Goal: Transaction & Acquisition: Purchase product/service

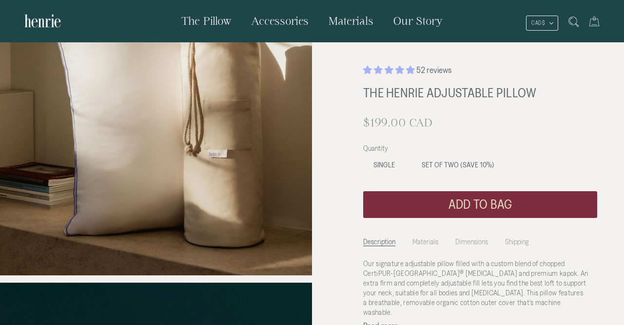
scroll to position [152, 0]
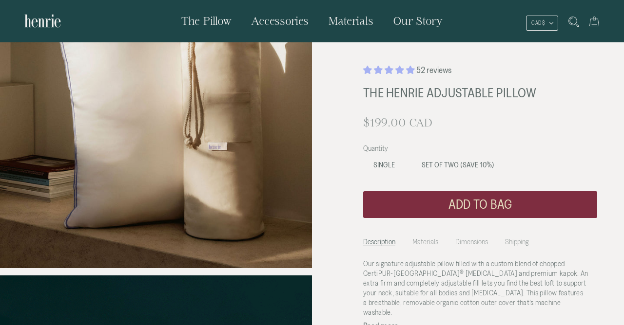
click at [390, 322] on button "Read more" at bounding box center [380, 326] width 35 height 9
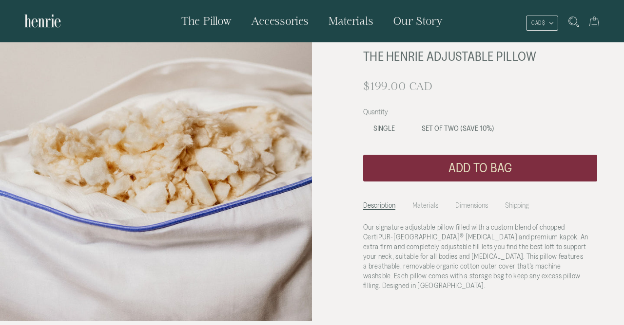
scroll to position [741, 0]
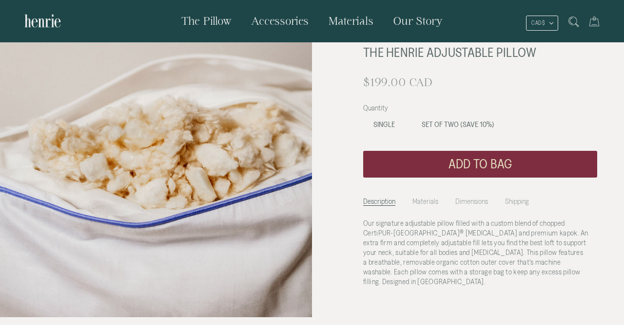
click at [476, 202] on li "Dimensions" at bounding box center [471, 199] width 33 height 14
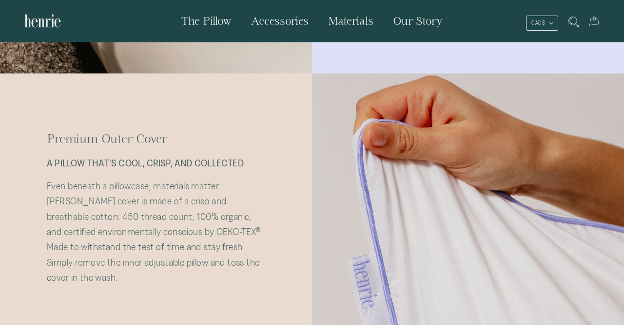
scroll to position [1813, 0]
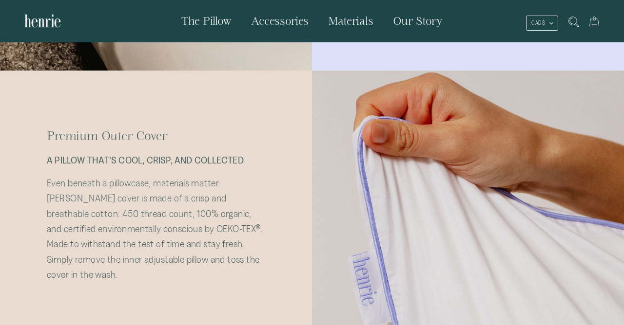
click at [464, 298] on div at bounding box center [468, 205] width 312 height 268
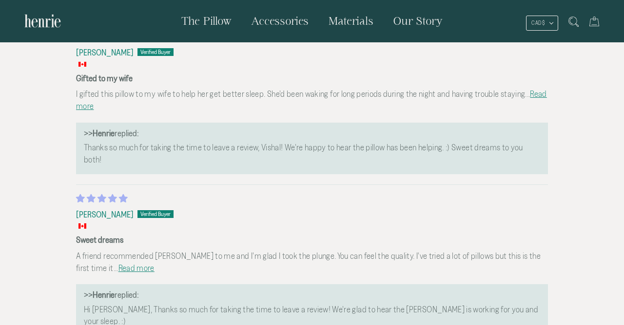
scroll to position [3203, 0]
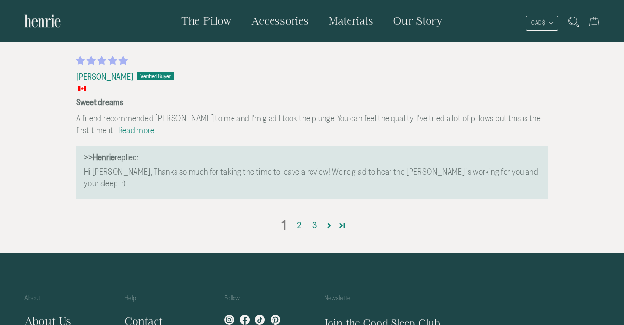
click at [343, 219] on link "Page 11" at bounding box center [341, 225] width 13 height 13
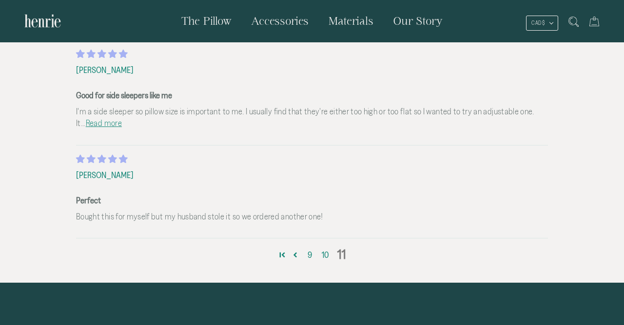
scroll to position [2747, 0]
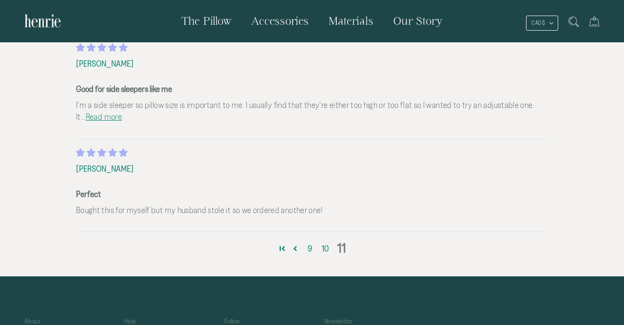
click at [281, 242] on link "Page 1" at bounding box center [281, 248] width 13 height 13
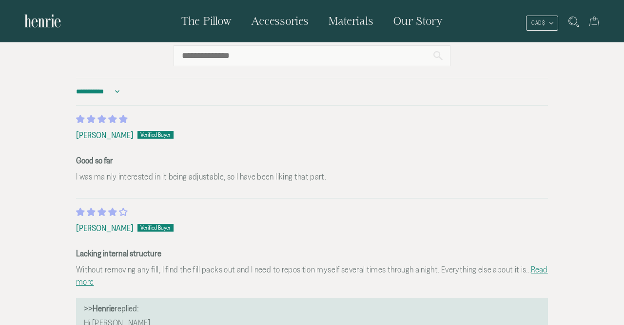
scroll to position [0, 0]
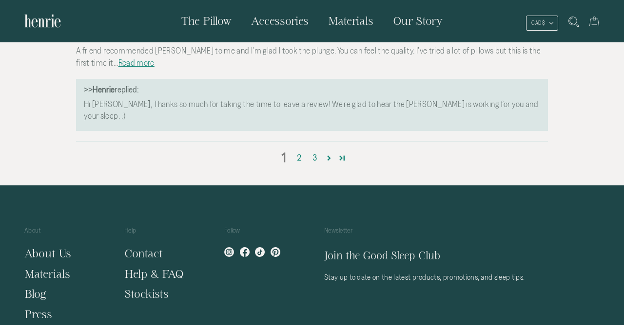
click at [298, 152] on link "2" at bounding box center [299, 158] width 16 height 13
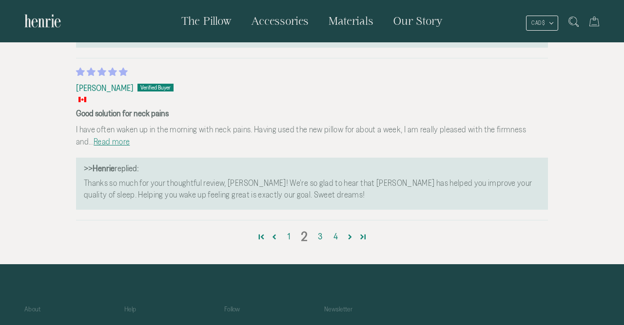
scroll to position [3348, 0]
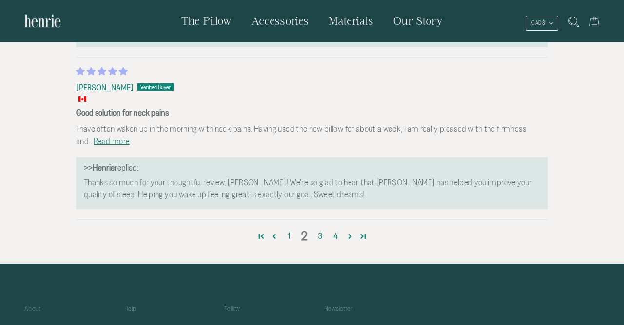
click at [323, 230] on link "3" at bounding box center [320, 236] width 16 height 13
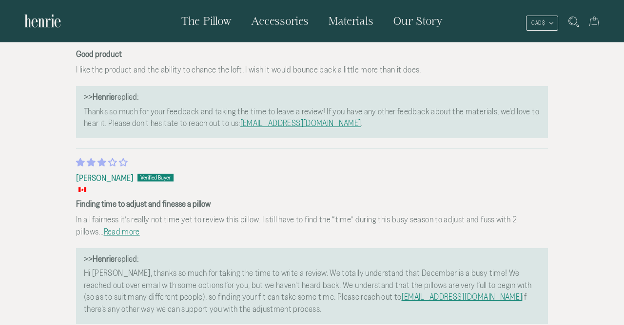
scroll to position [3246, 0]
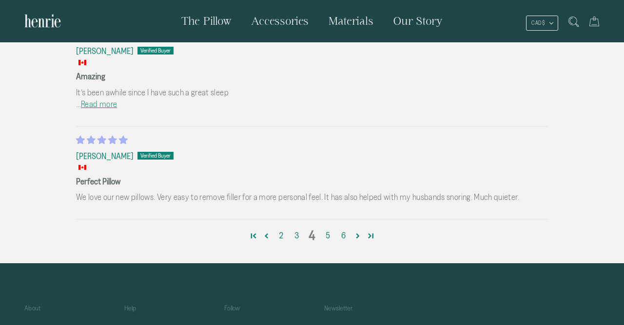
scroll to position [3192, 0]
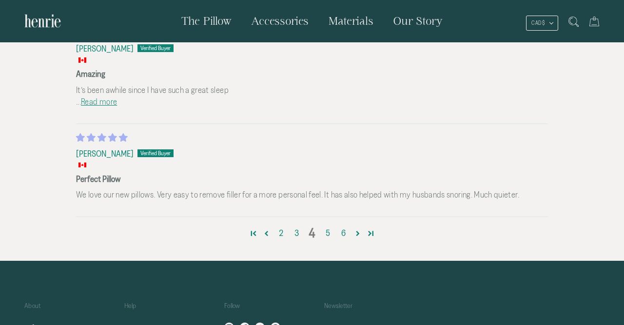
click at [327, 227] on link "5" at bounding box center [328, 233] width 16 height 13
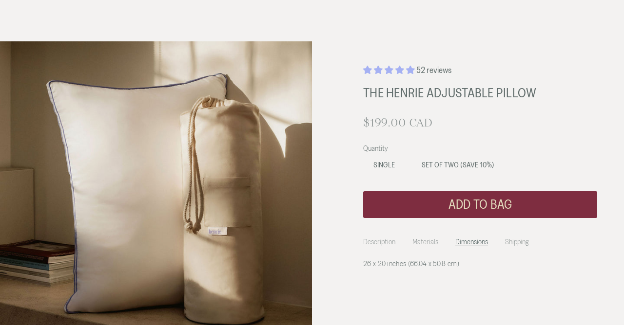
scroll to position [0, 0]
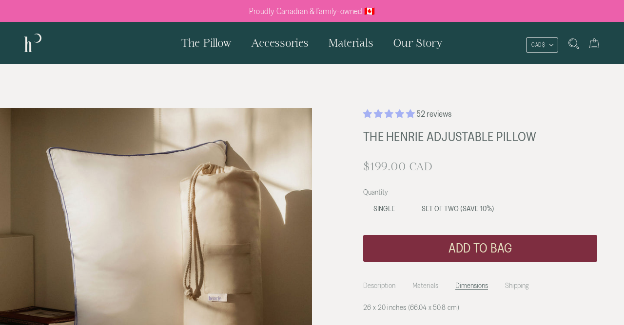
click at [464, 211] on span "Set of Two (SAVE 10%)" at bounding box center [457, 209] width 73 height 8
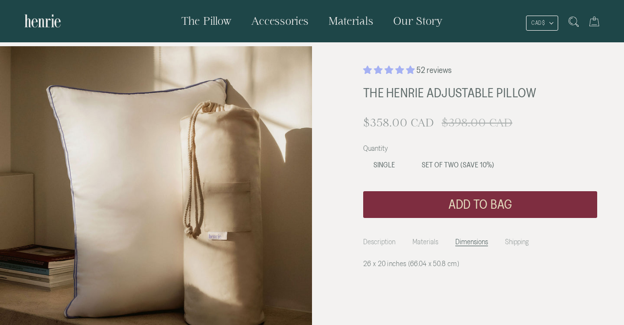
scroll to position [62, 0]
click at [518, 244] on li "Shipping" at bounding box center [517, 240] width 24 height 14
click at [375, 244] on li "Description" at bounding box center [379, 240] width 32 height 14
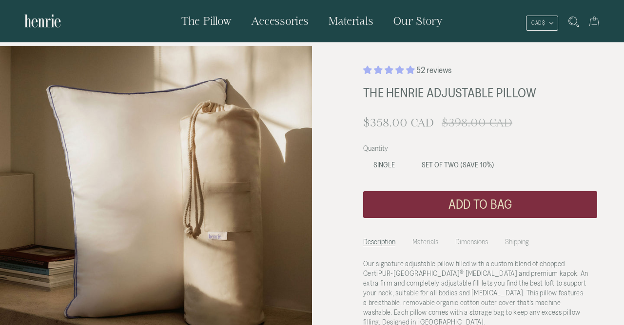
click at [482, 205] on button "Add to bag" at bounding box center [480, 204] width 234 height 27
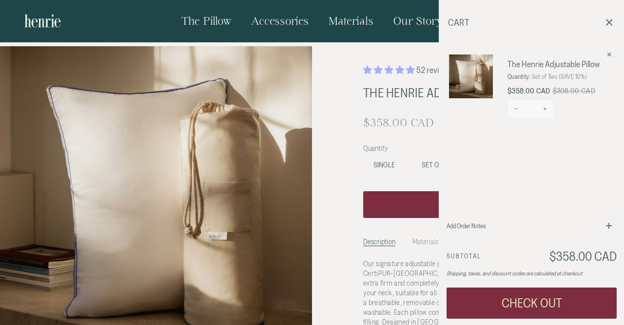
click at [351, 163] on div "52 reviews The Henrie Adjustable Pillow $358.00 CAD Regular price $398.00 CAD S…" at bounding box center [479, 214] width 287 height 301
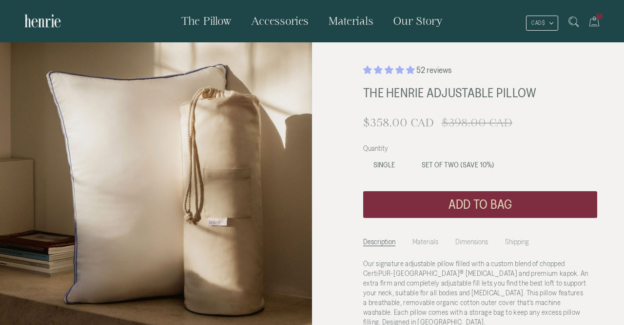
scroll to position [0, 0]
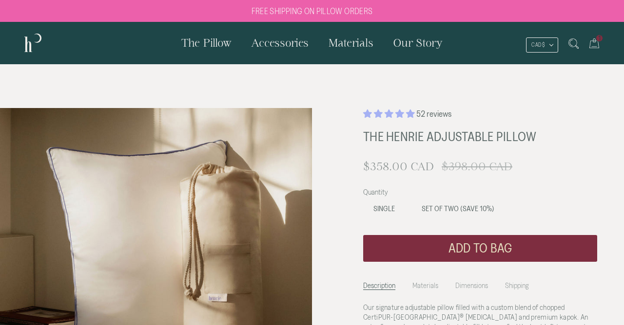
click at [282, 40] on span "Accessories" at bounding box center [279, 43] width 57 height 12
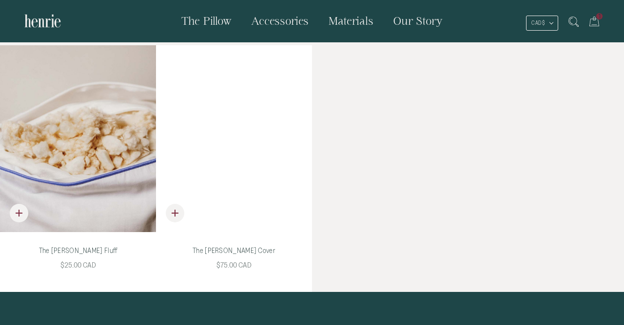
scroll to position [65, 0]
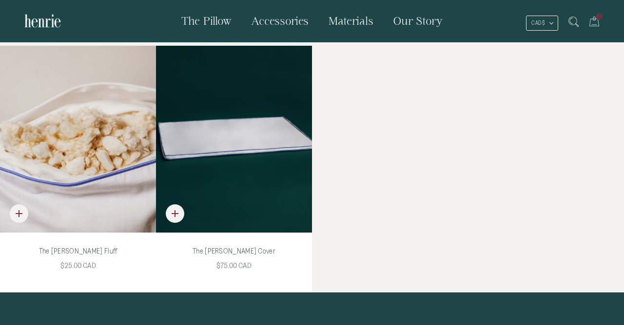
click at [96, 165] on div "The Henrie Pillow Fluff" at bounding box center [78, 139] width 156 height 187
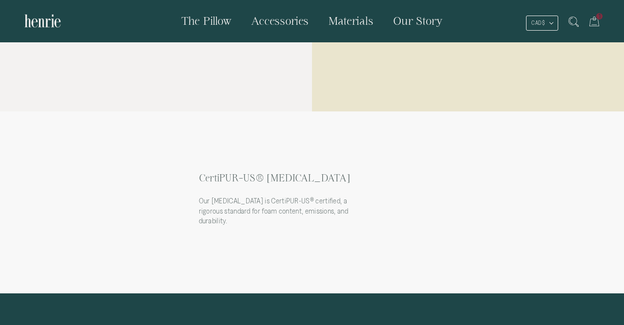
scroll to position [1006, 0]
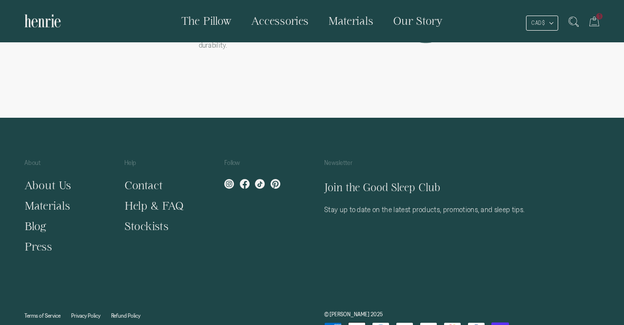
click at [165, 200] on link "Help & FAQ" at bounding box center [153, 206] width 59 height 12
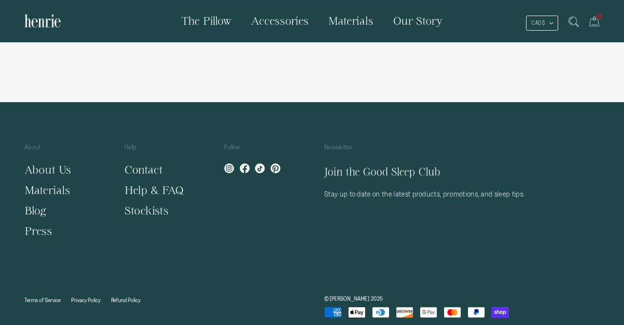
scroll to position [1034, 0]
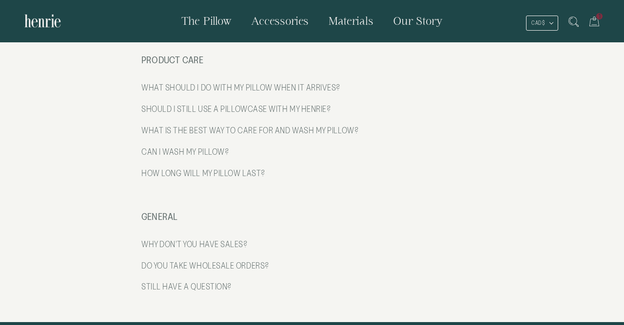
scroll to position [822, 0]
click at [331, 142] on h4 "WHAT IS THE BEST WAY TO CARE FOR AND WASH MY PILLOW?" at bounding box center [311, 131] width 341 height 22
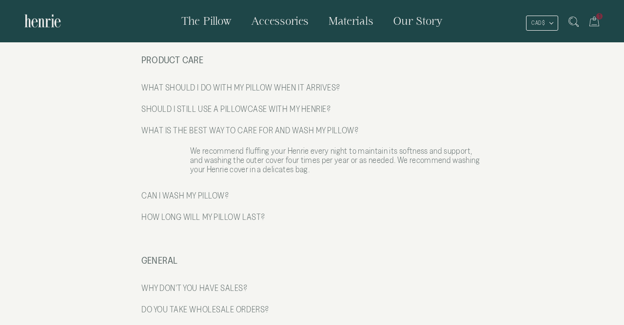
click at [343, 120] on h4 "SHOULD I STILL USE A PILLOWCASE WITH MY HENRIE?" at bounding box center [311, 109] width 341 height 22
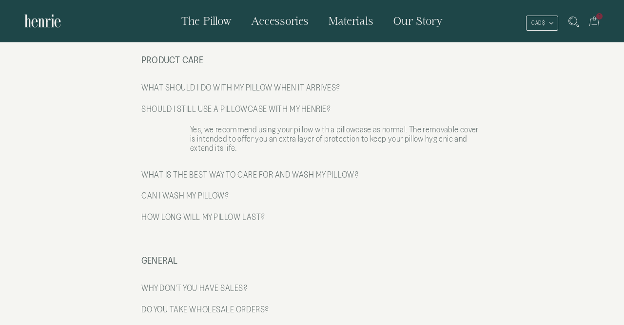
click at [369, 99] on h4 "WHAT SHOULD I DO WITH MY PILLOW WHEN IT ARRIVES?" at bounding box center [311, 88] width 341 height 22
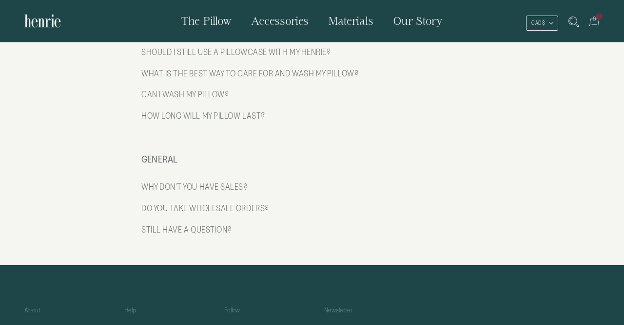
scroll to position [926, 0]
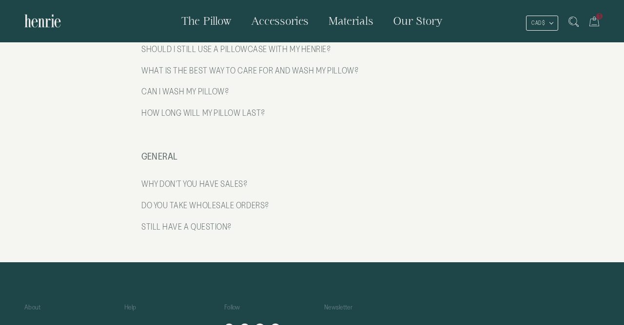
click at [226, 103] on h4 "CAN I WASH MY PILLOW?" at bounding box center [311, 92] width 341 height 22
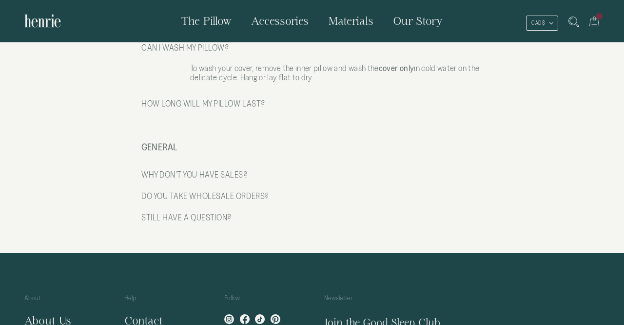
click at [276, 115] on h4 "HOW LONG WILL MY PILLOW LAST?" at bounding box center [311, 104] width 341 height 22
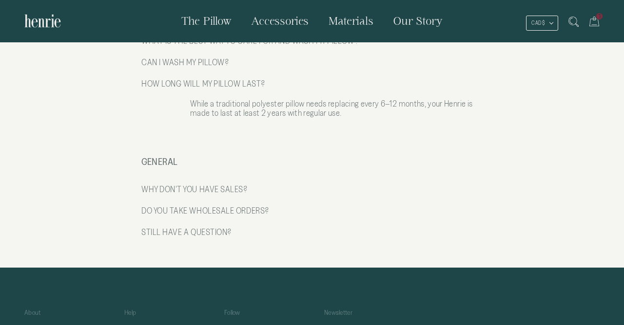
scroll to position [910, 0]
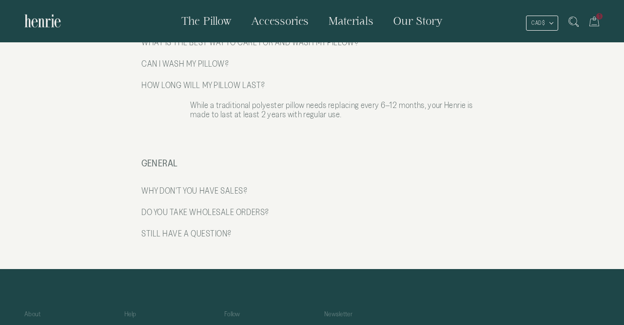
click at [232, 75] on h4 "CAN I WASH MY PILLOW?" at bounding box center [311, 64] width 341 height 22
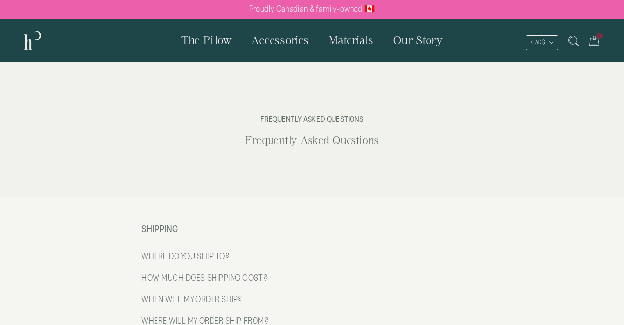
scroll to position [6, 0]
